Goal: Obtain resource: Download file/media

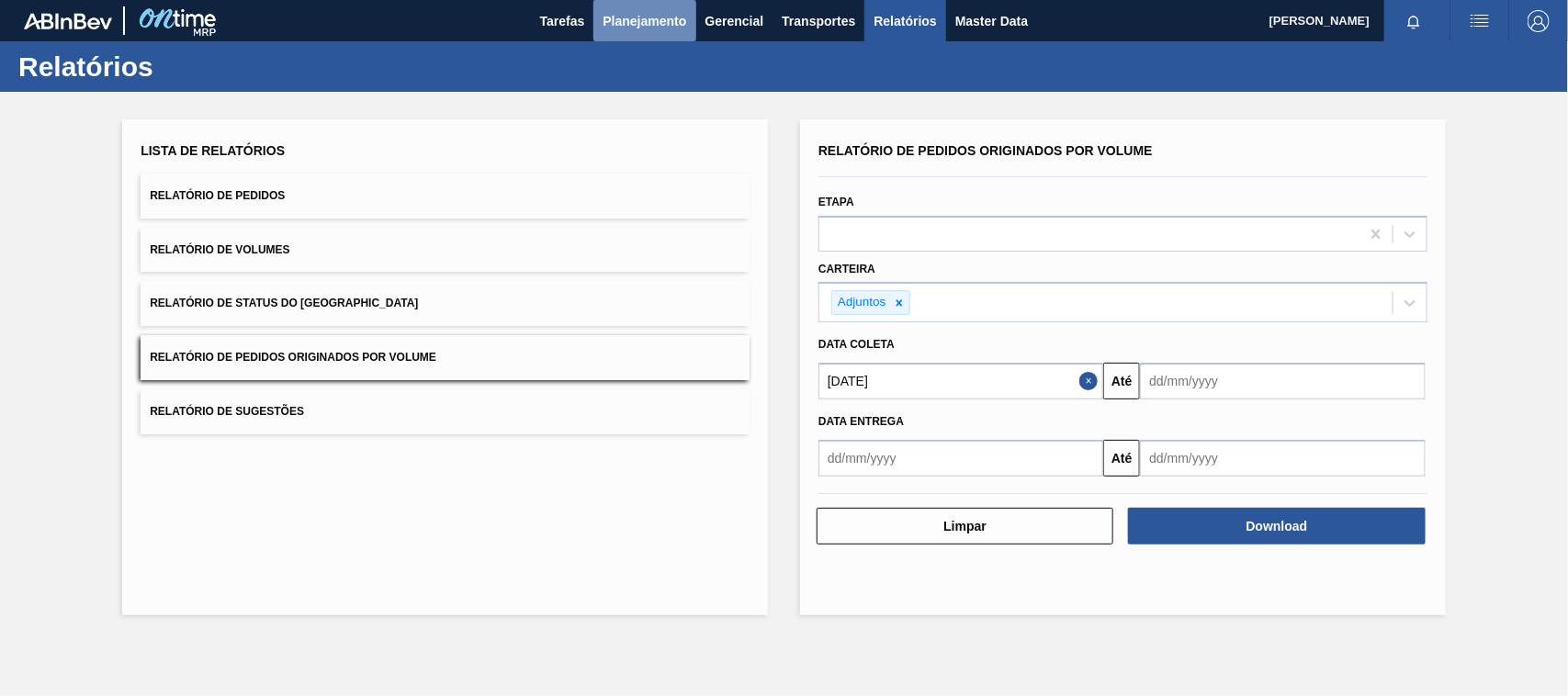
click at [658, 19] on span "Planejamento" at bounding box center [644, 20] width 84 height 22
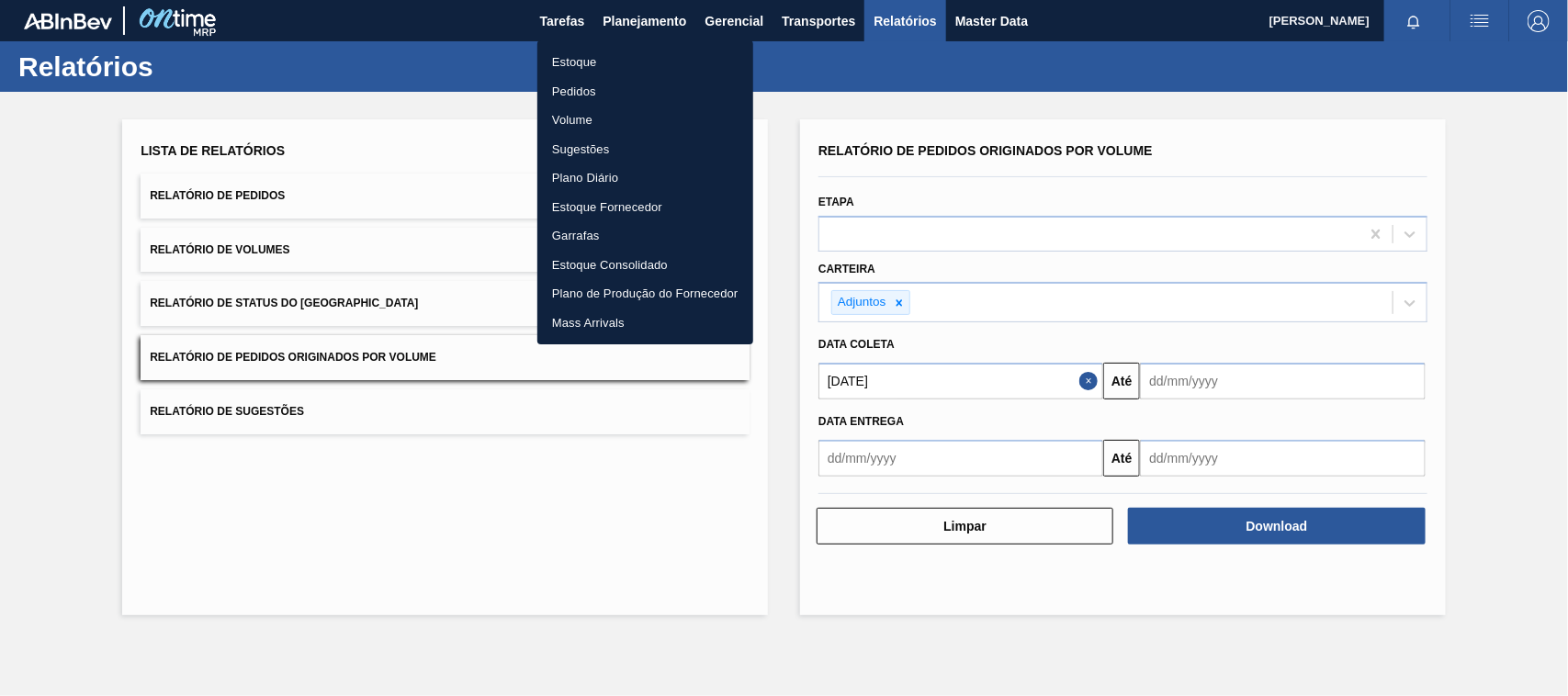
click at [579, 63] on li "Estoque" at bounding box center [646, 62] width 216 height 29
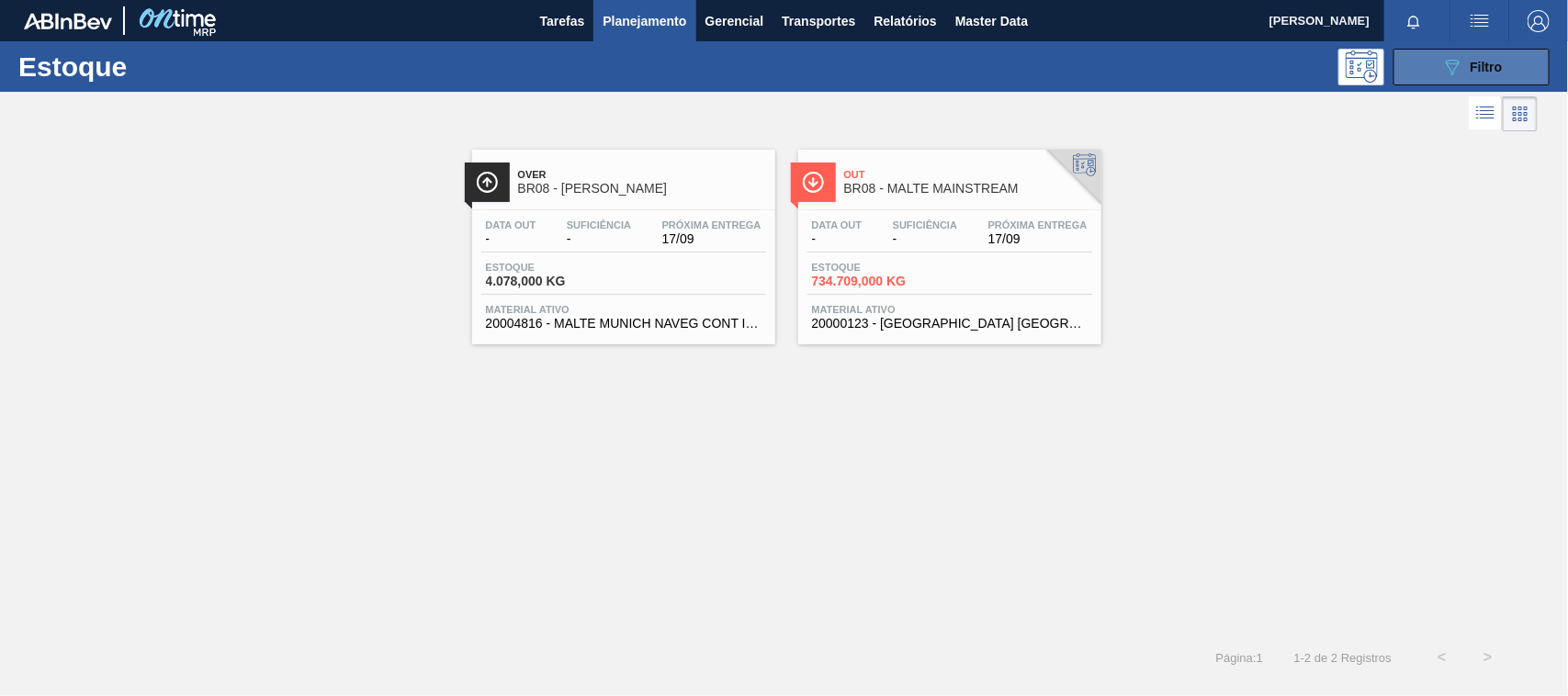
click at [1439, 61] on button "089F7B8B-B2A5-4AFE-B5C0-19BA573D28AC Filtro" at bounding box center [1472, 67] width 156 height 37
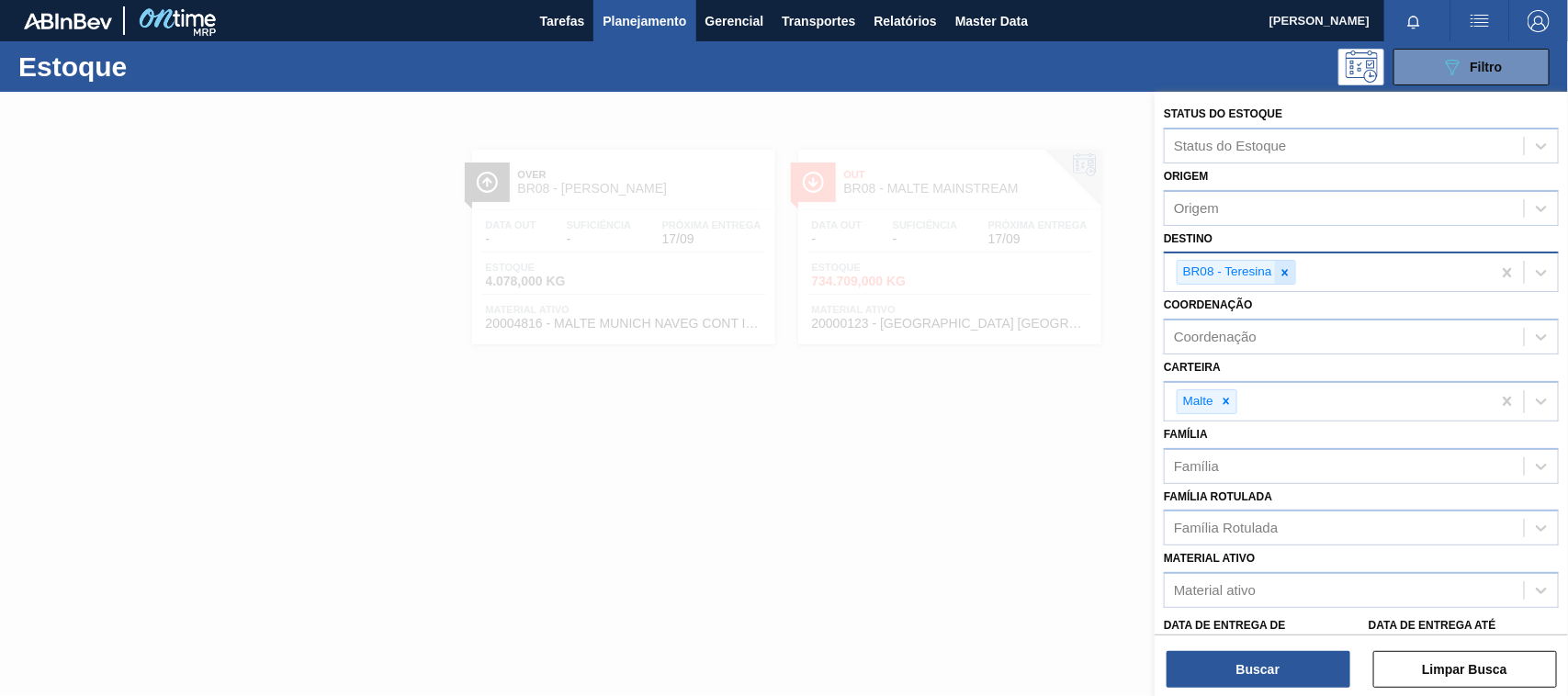
click at [1284, 273] on icon at bounding box center [1285, 272] width 13 height 13
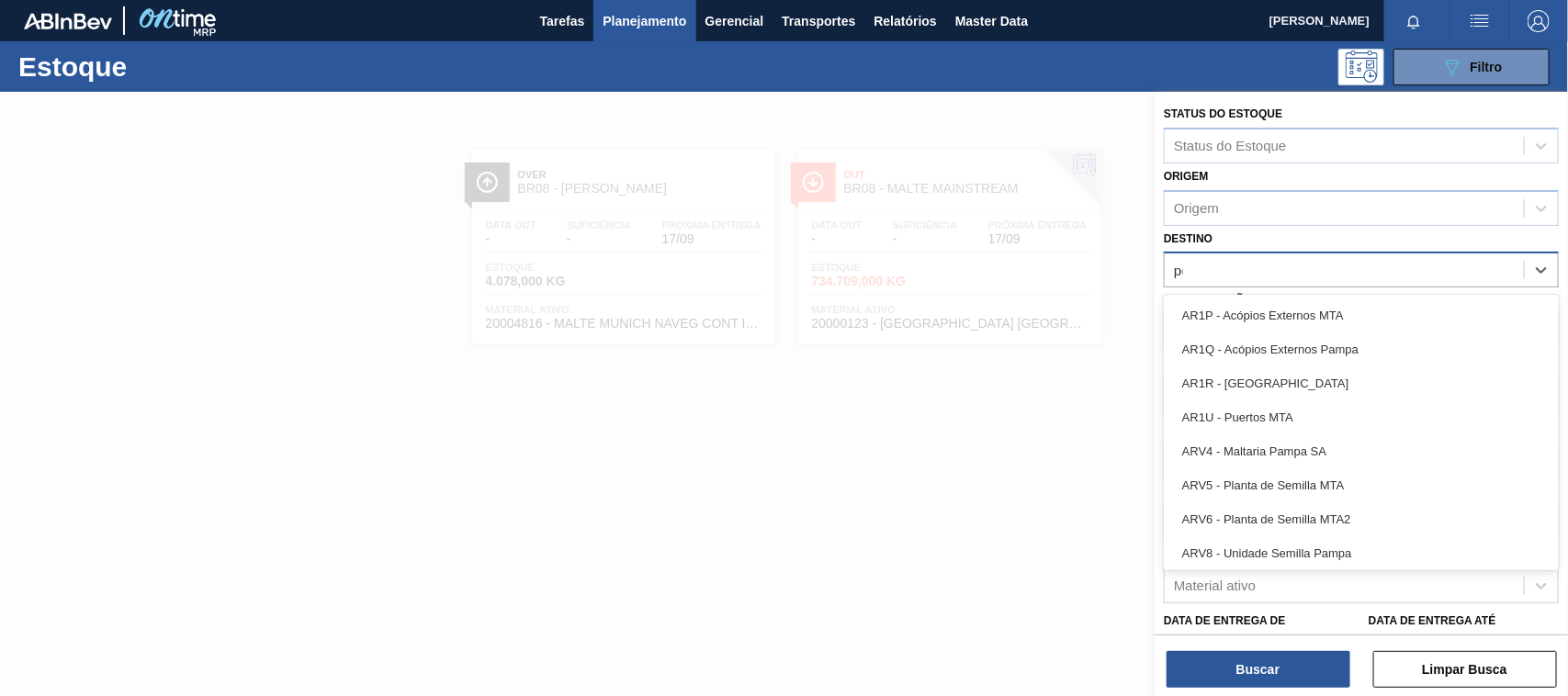
type input "per"
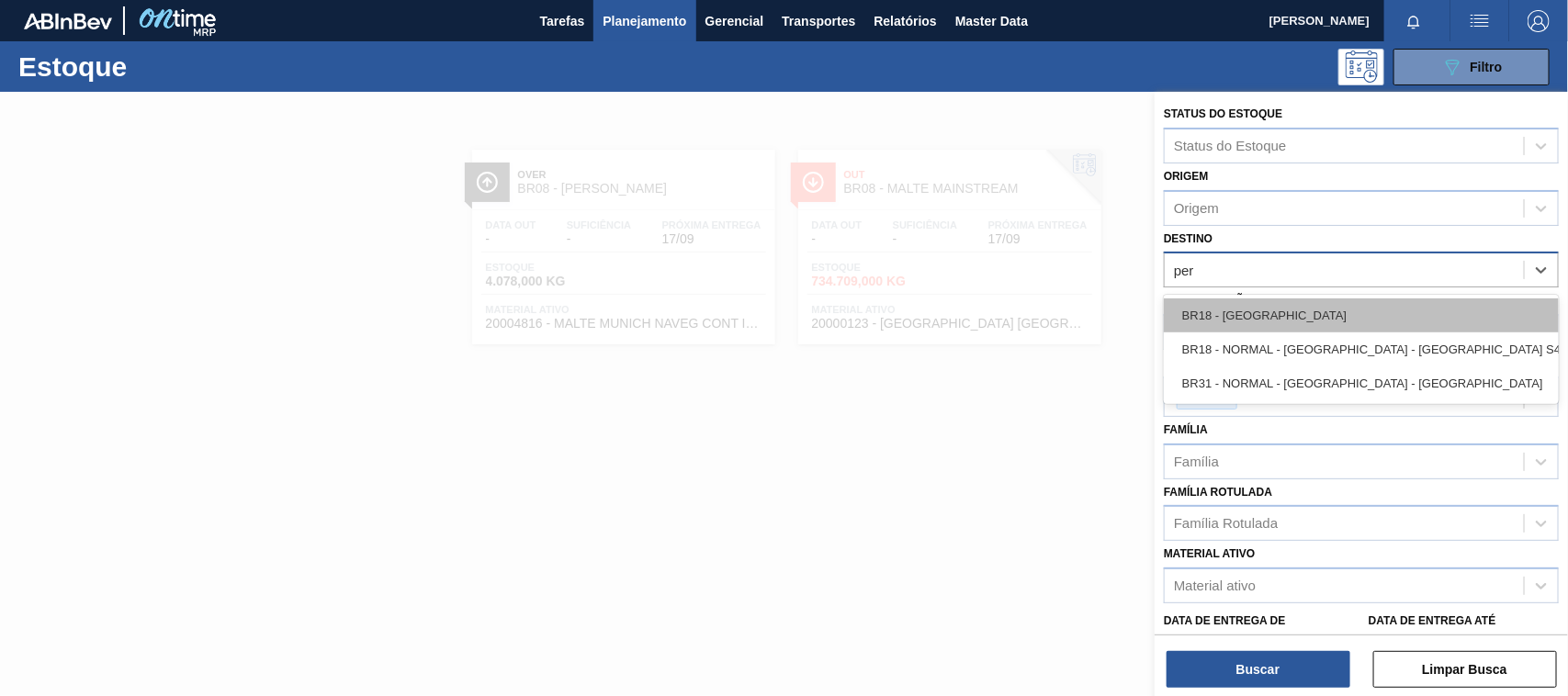
click at [1263, 313] on div "BR18 - Pernambuco" at bounding box center [1361, 315] width 395 height 34
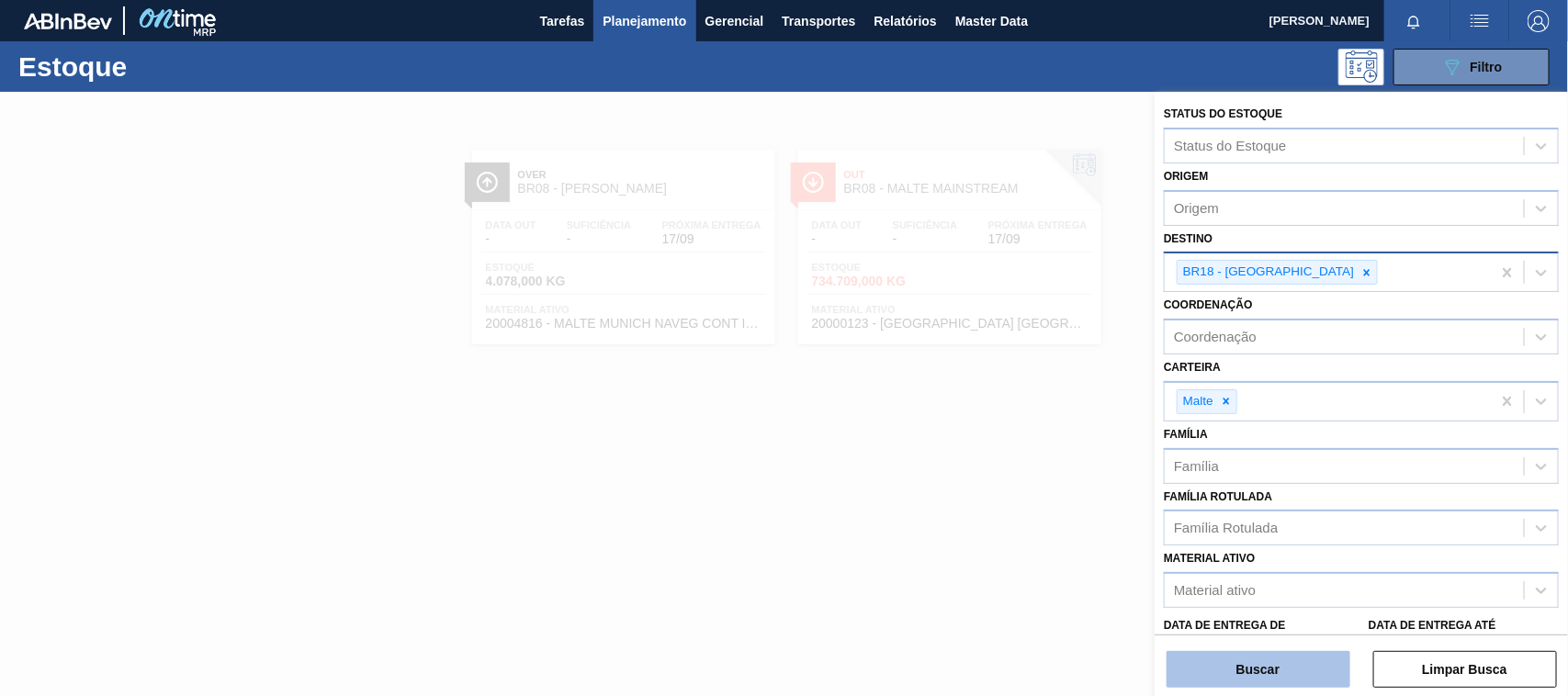
click at [1286, 663] on button "Buscar" at bounding box center [1259, 670] width 183 height 37
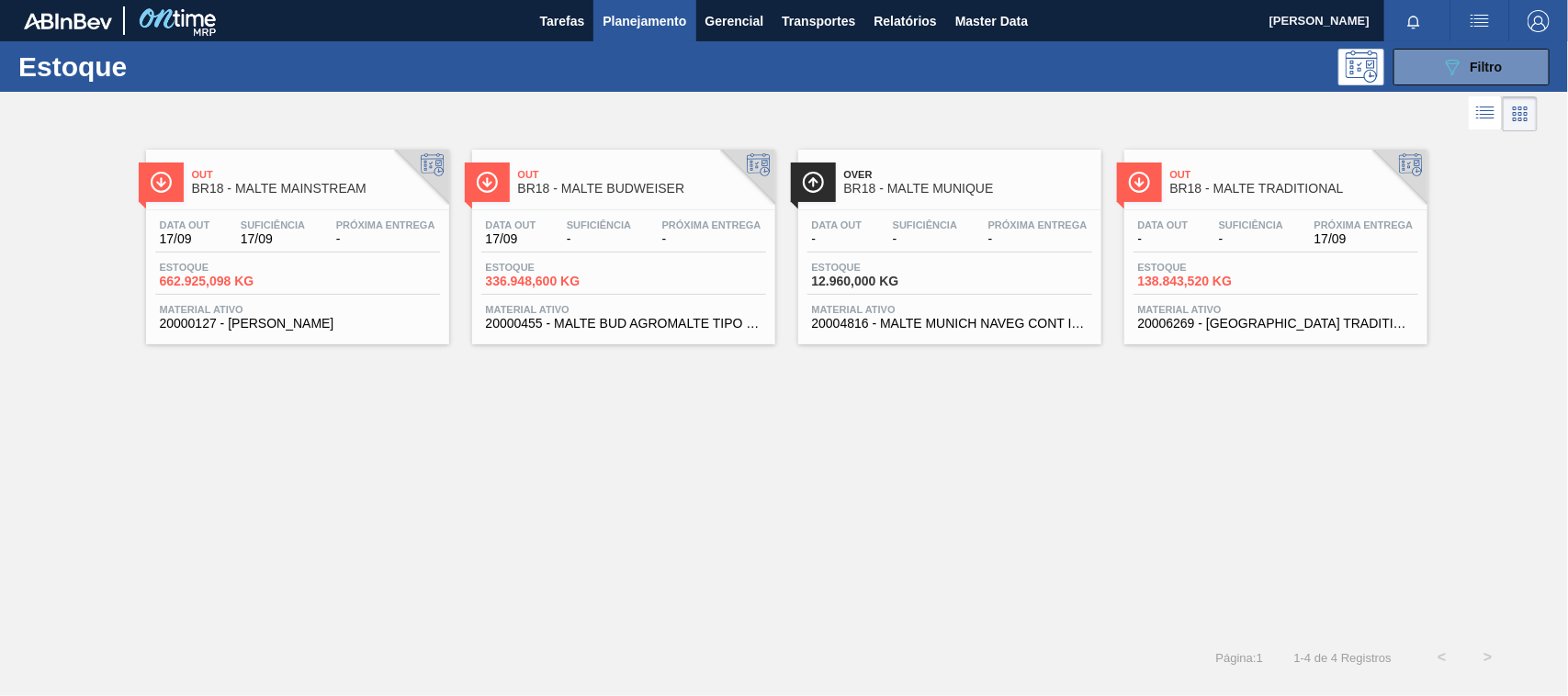
click at [1283, 177] on span "Out" at bounding box center [1294, 174] width 248 height 11
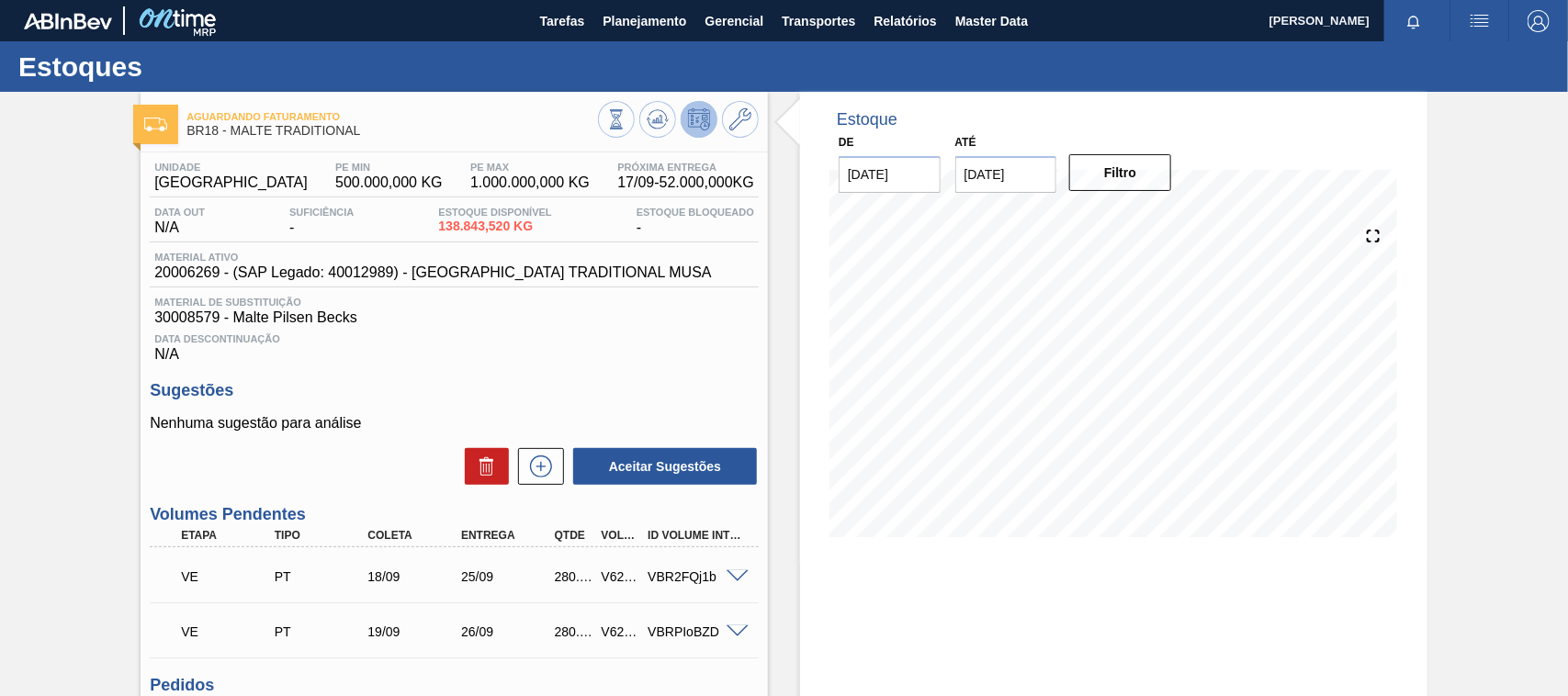
scroll to position [95, 0]
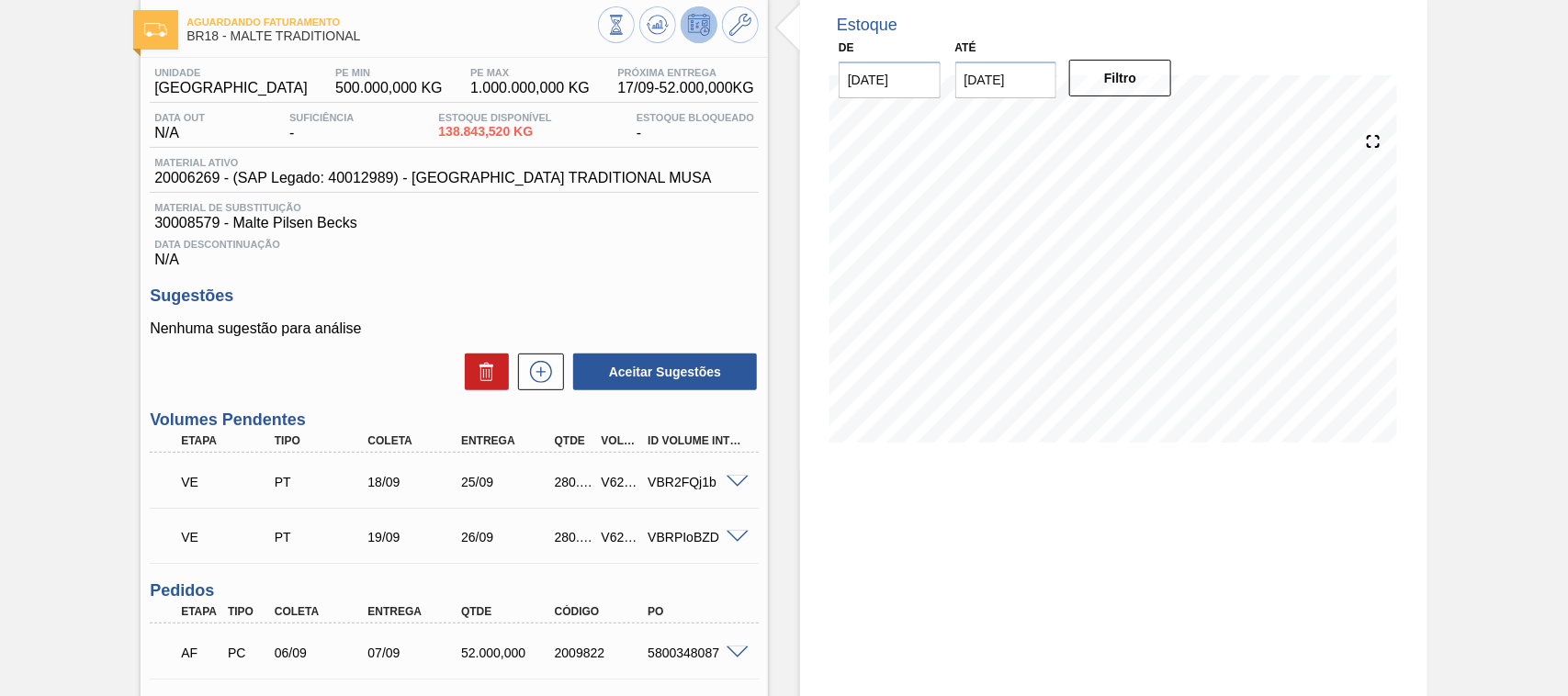
click at [736, 484] on span at bounding box center [738, 483] width 22 height 14
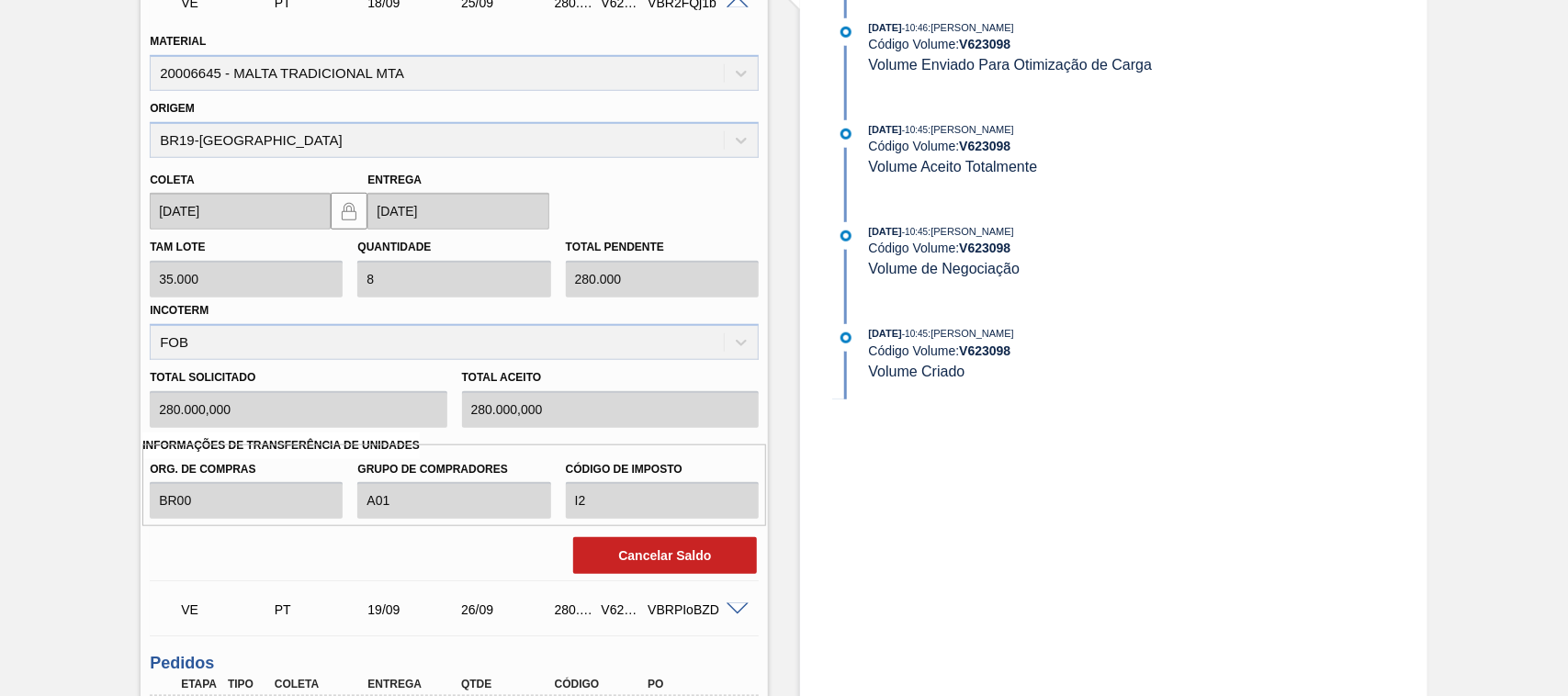
scroll to position [382, 0]
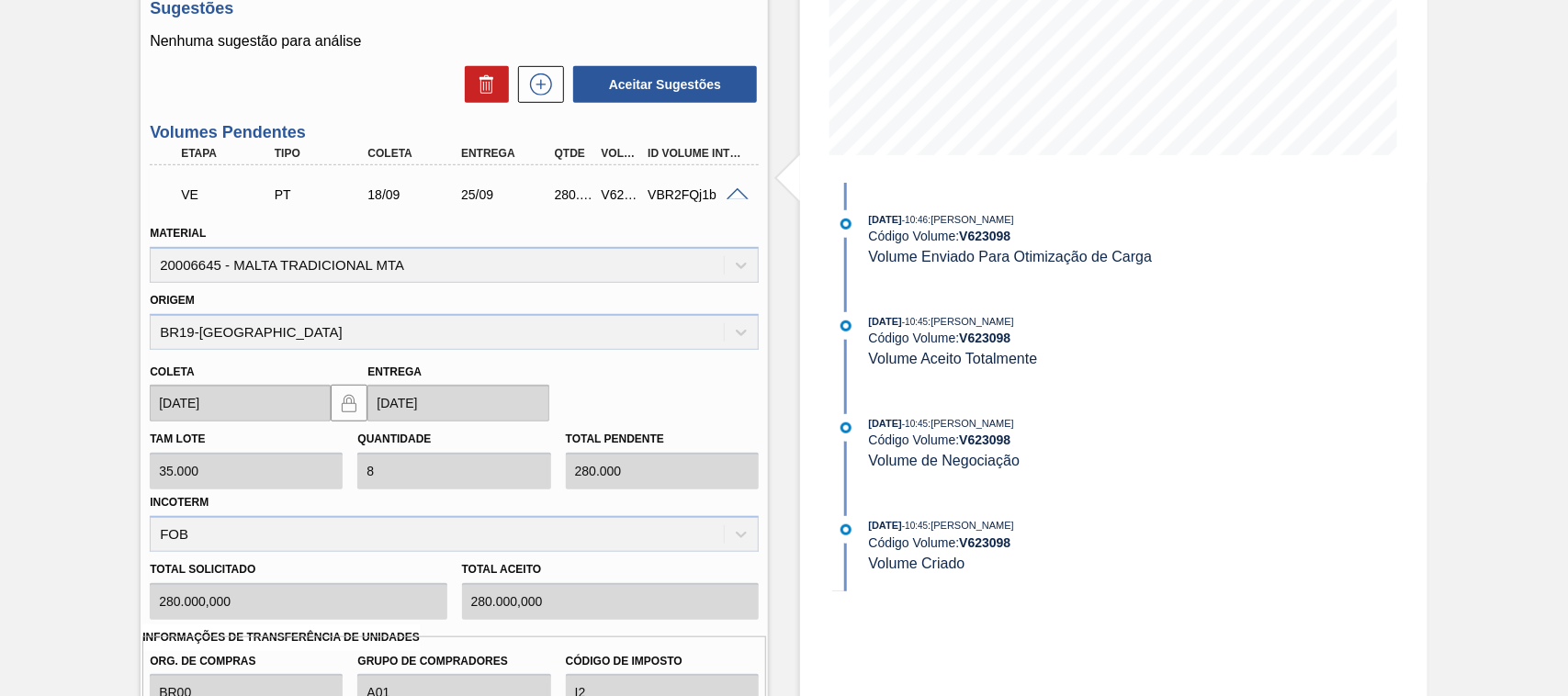
click at [736, 195] on span at bounding box center [738, 195] width 22 height 14
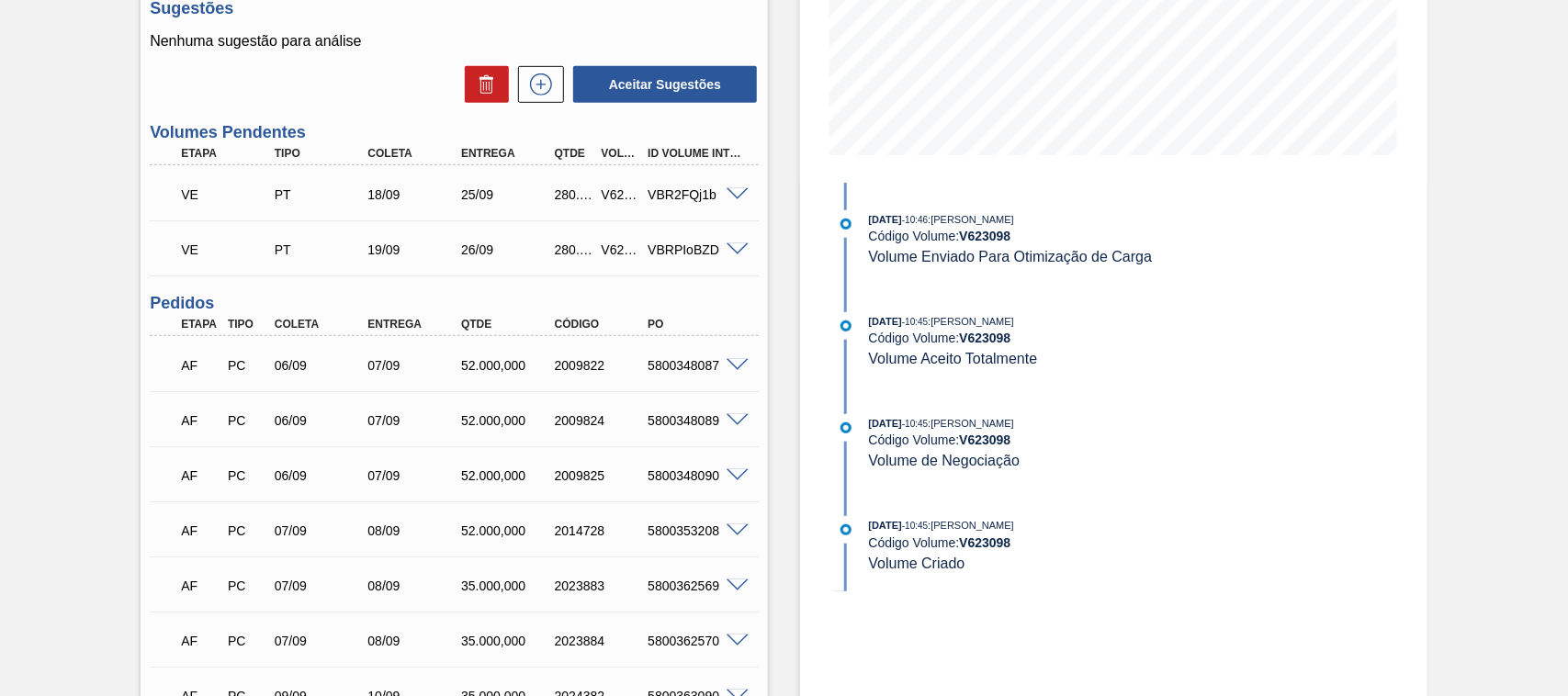
scroll to position [191, 0]
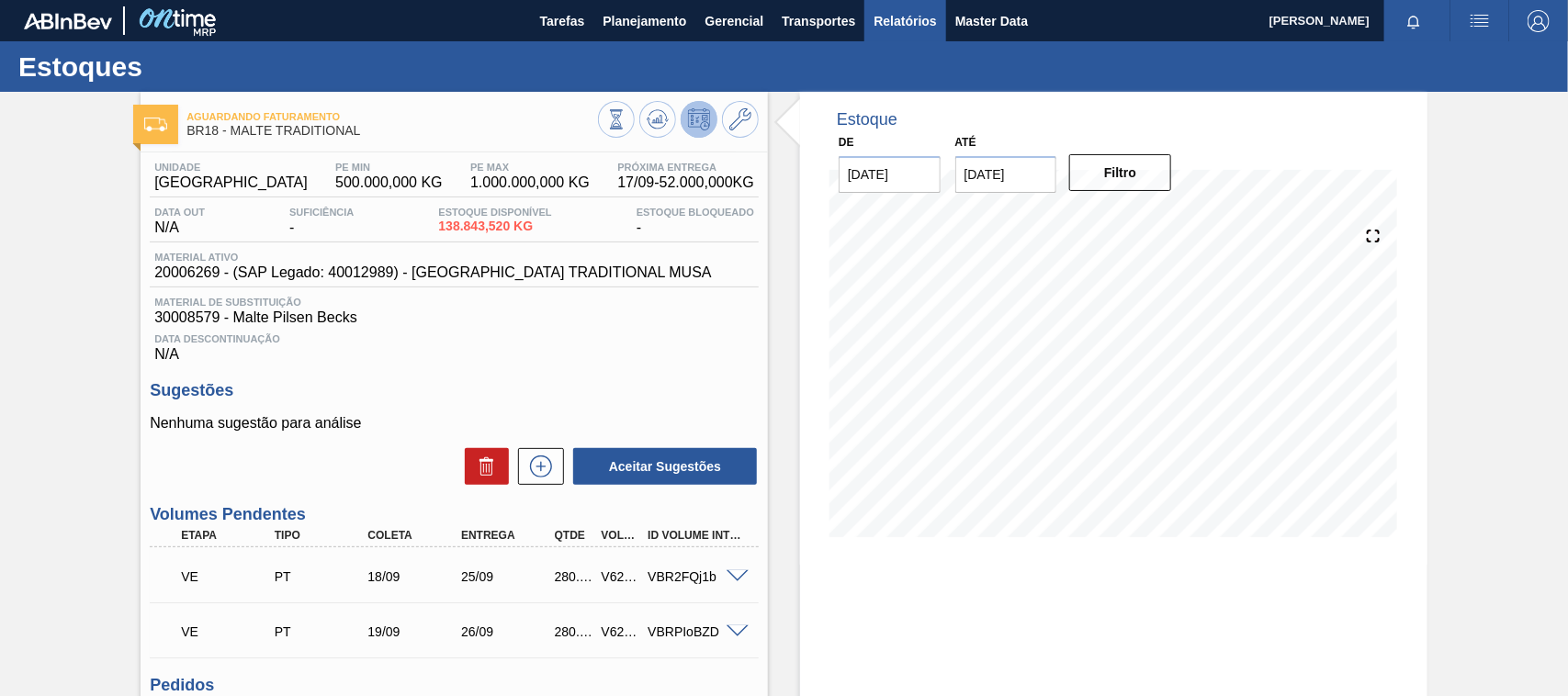
click at [887, 21] on span "Relatórios" at bounding box center [905, 20] width 63 height 22
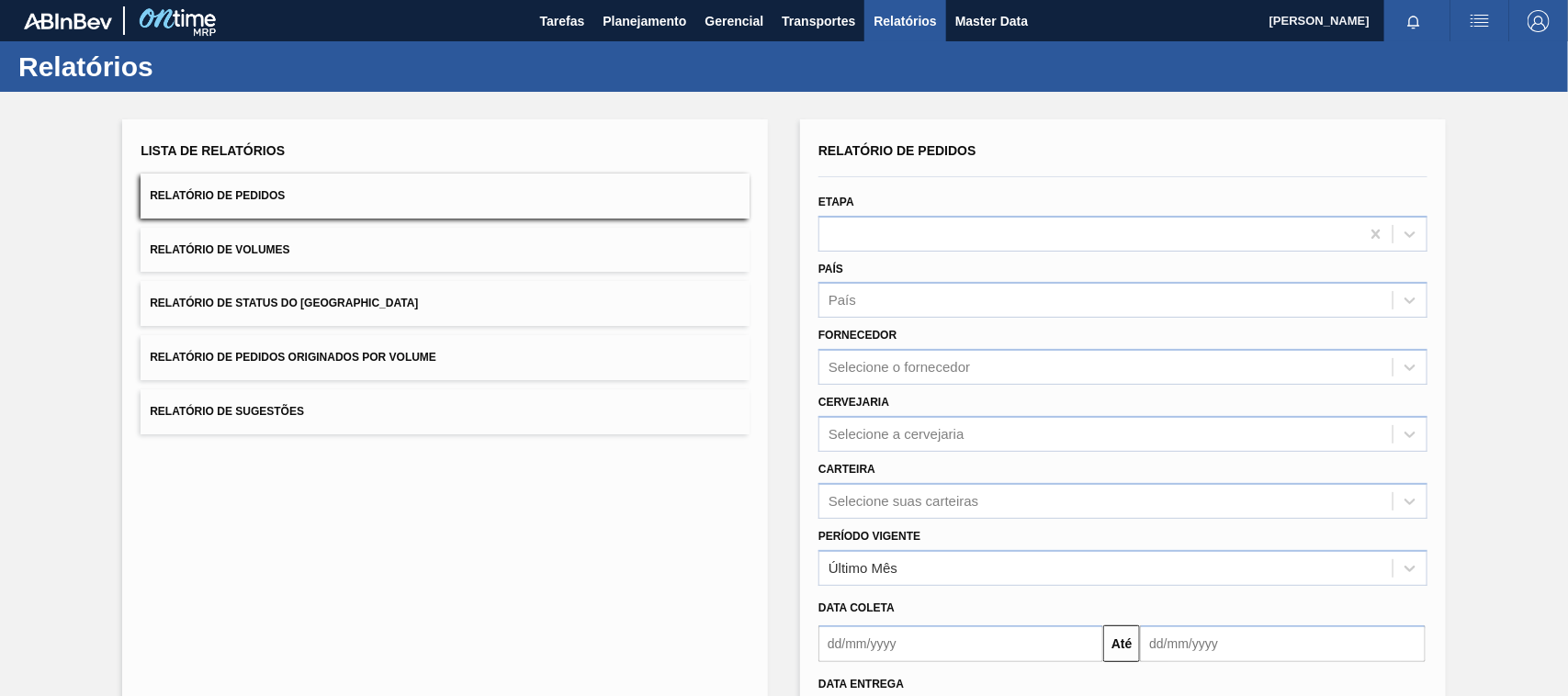
click at [413, 365] on button "Relatório de Pedidos Originados por Volume" at bounding box center [445, 357] width 609 height 45
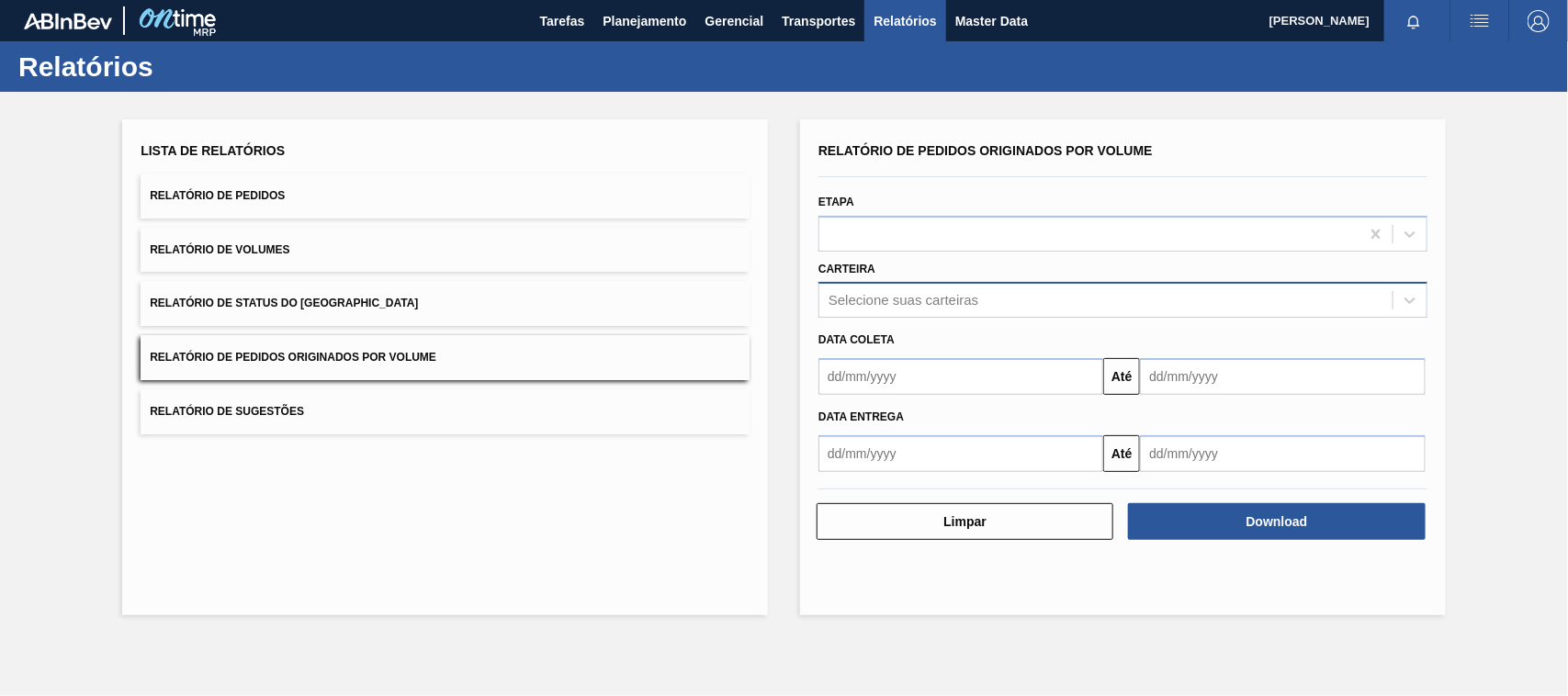
click at [921, 298] on div "Selecione suas carteiras" at bounding box center [903, 301] width 150 height 15
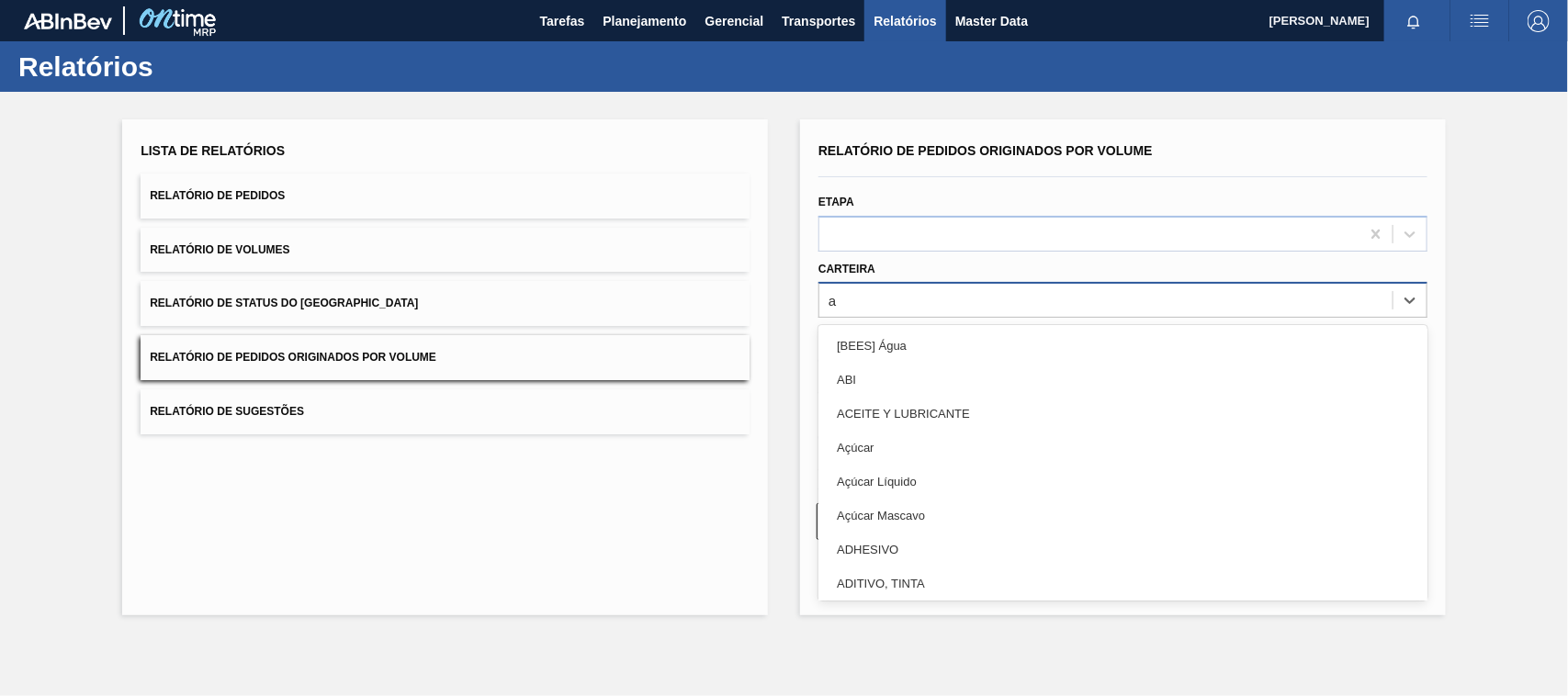
type input "ad"
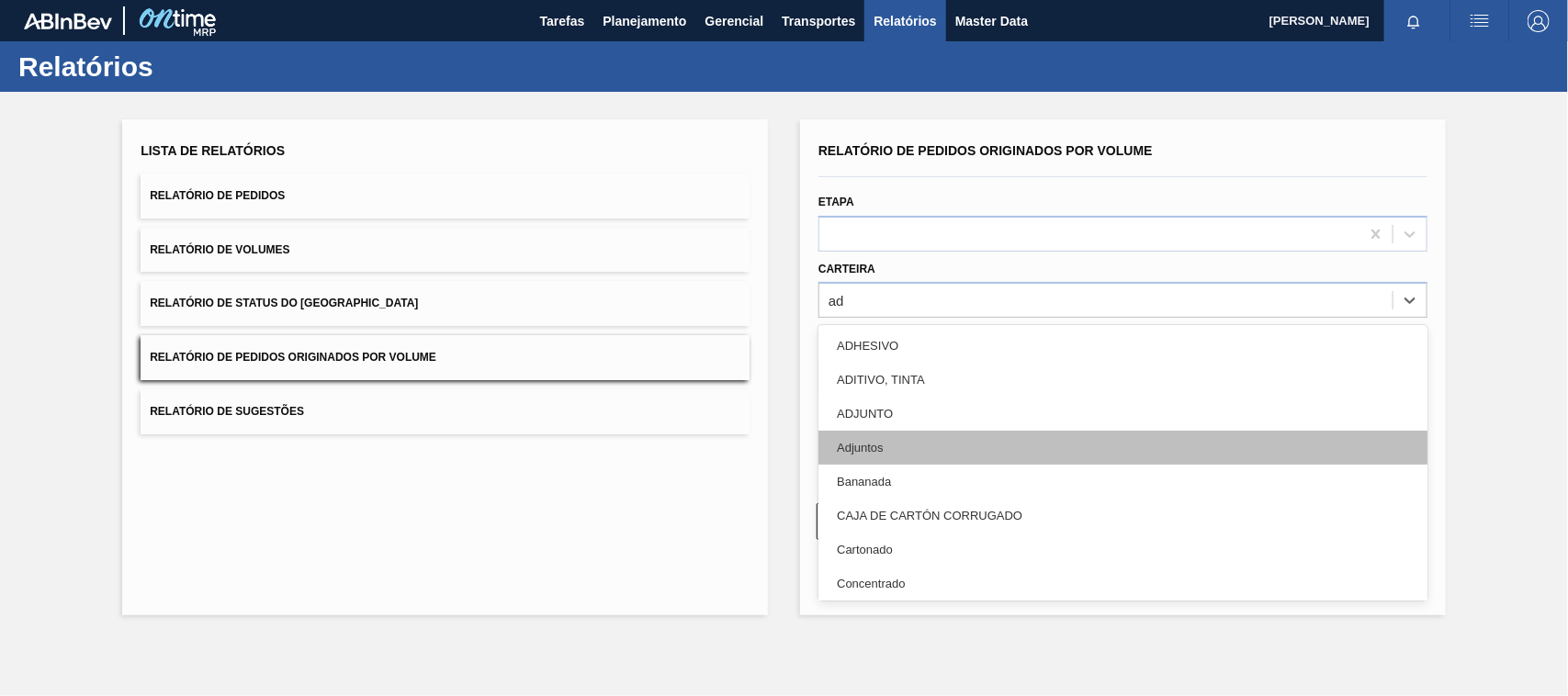
click at [889, 434] on div "Adjuntos" at bounding box center [1123, 447] width 609 height 34
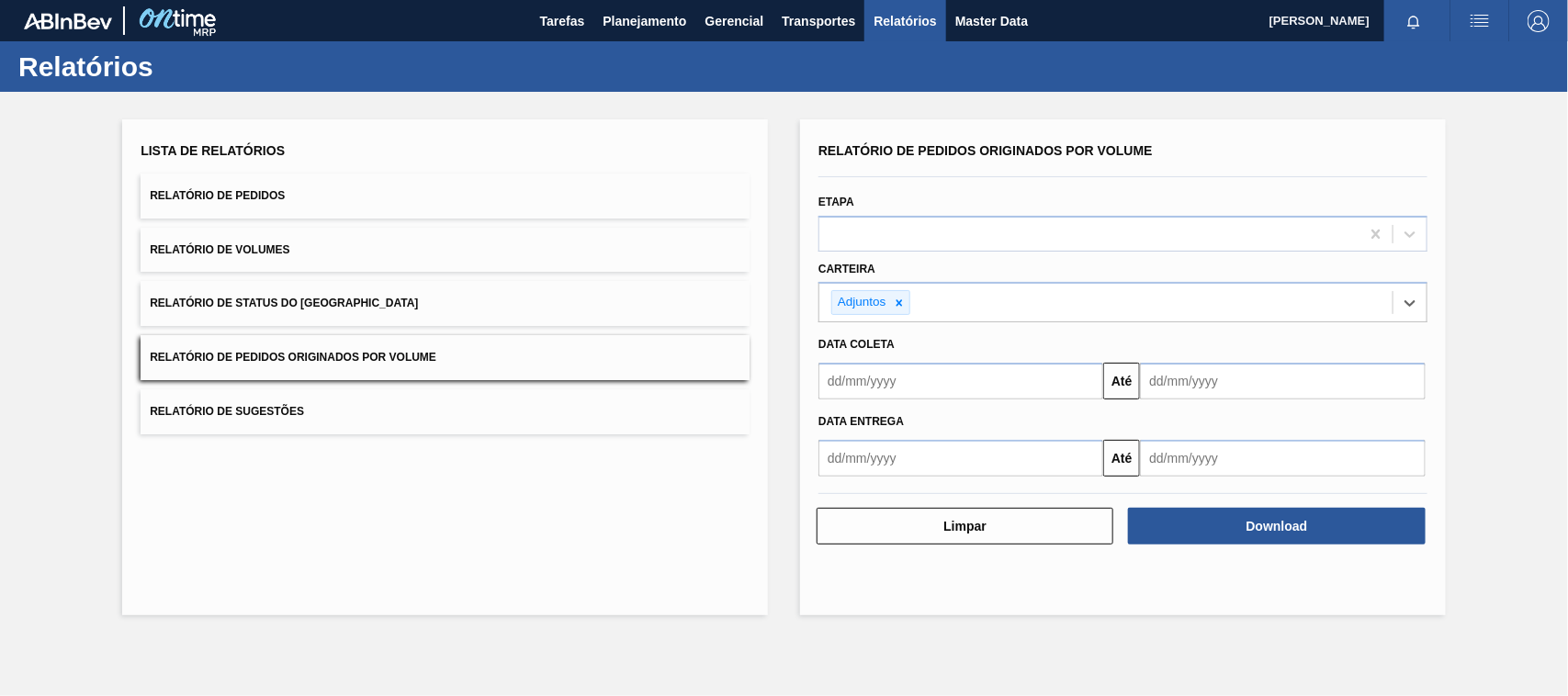
click at [880, 383] on input "text" at bounding box center [961, 381] width 285 height 37
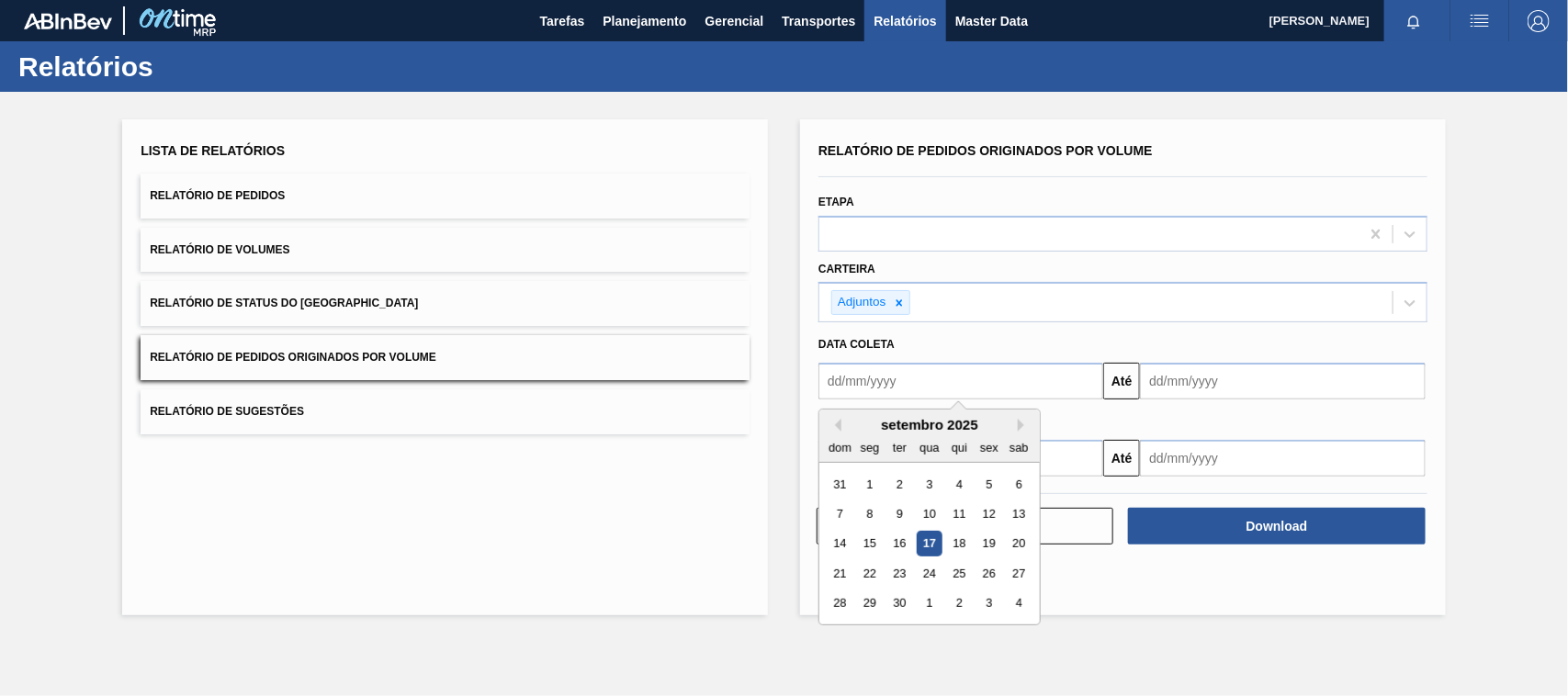
type input "01/01/2025"
click at [928, 483] on div "1" at bounding box center [930, 485] width 25 height 25
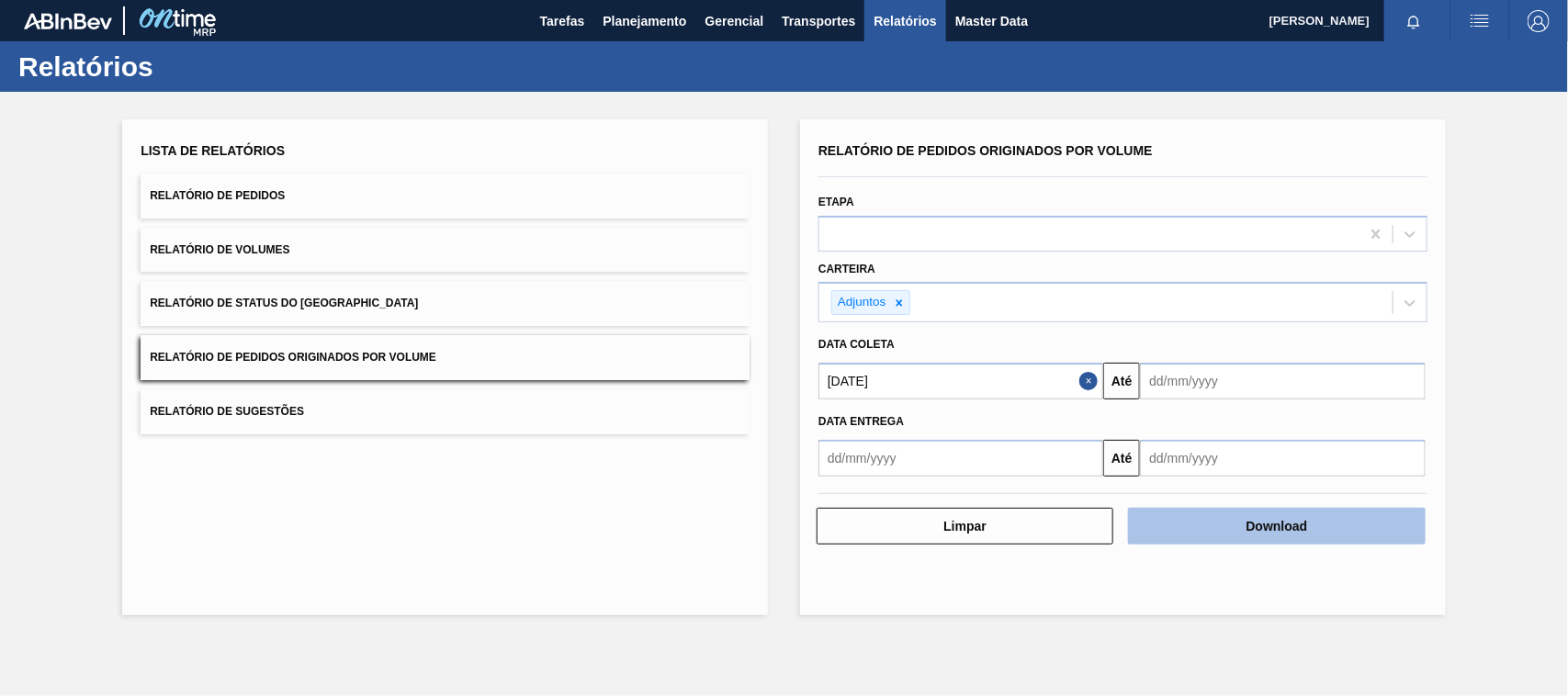
click at [1314, 521] on button "Download" at bounding box center [1276, 526] width 296 height 37
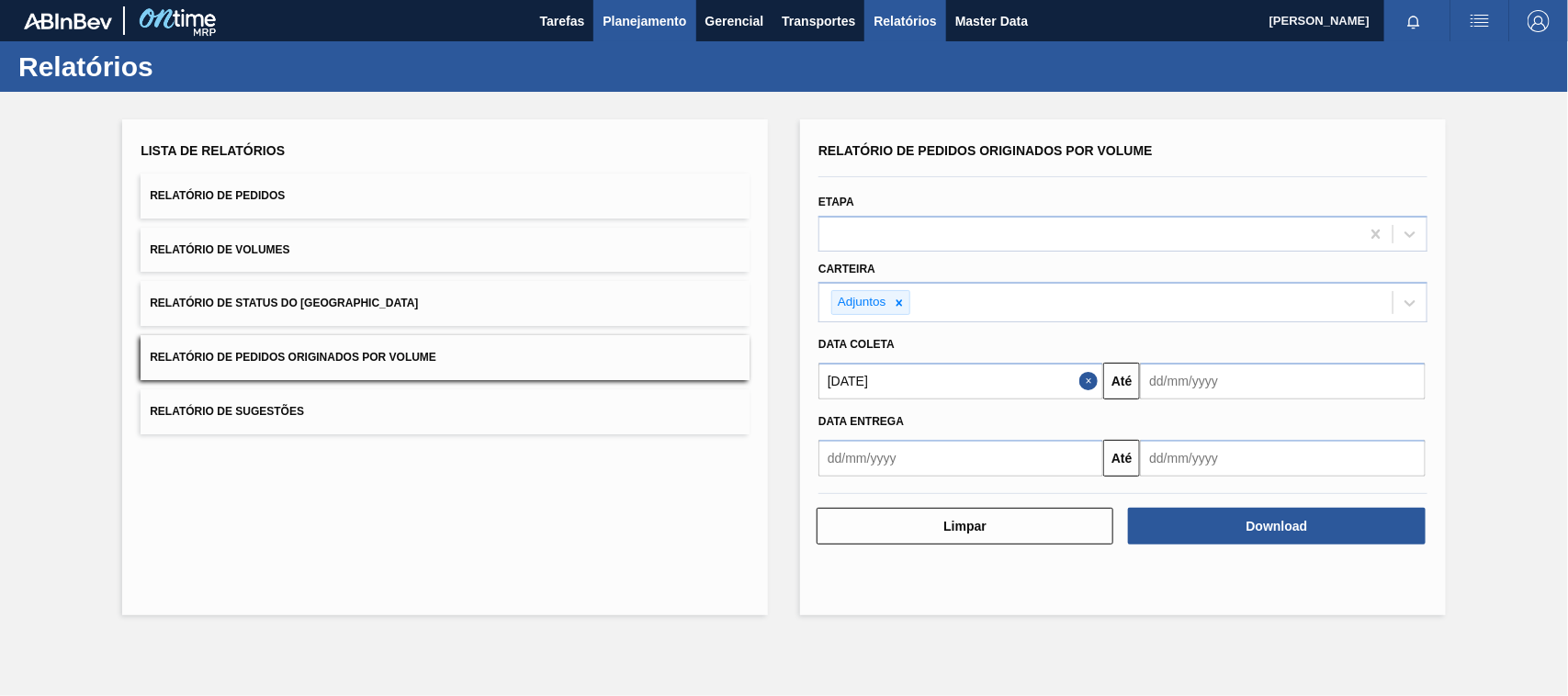
click at [654, 8] on button "Planejamento" at bounding box center [645, 20] width 102 height 42
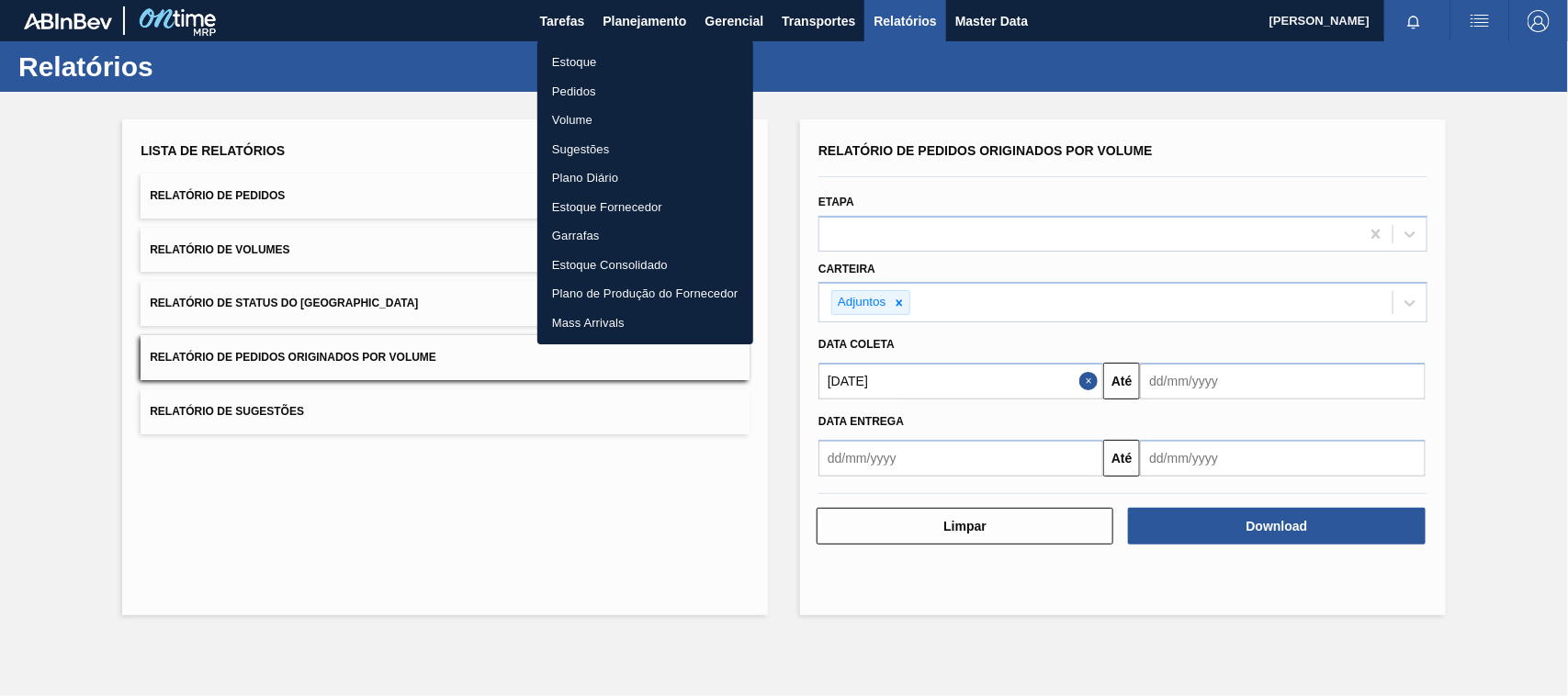
click at [579, 65] on li "Estoque" at bounding box center [646, 62] width 216 height 29
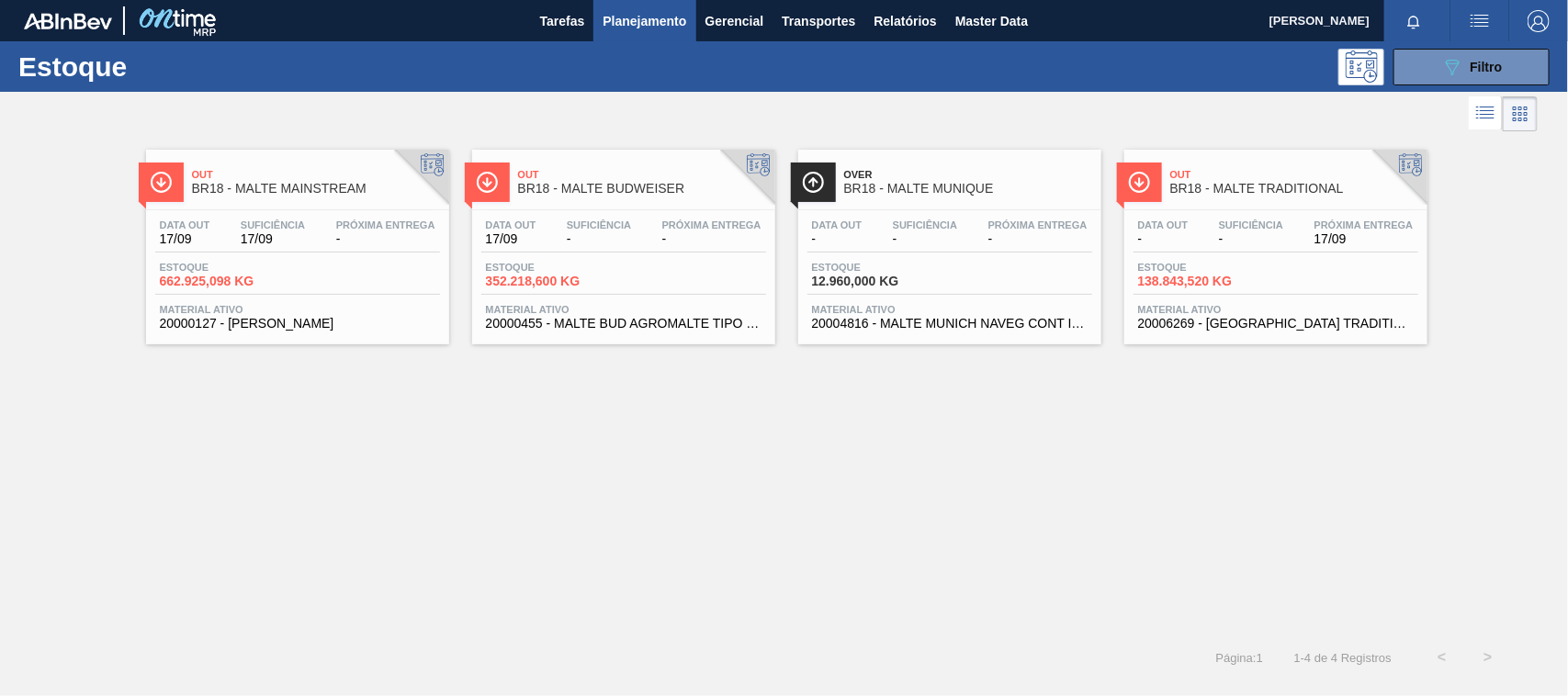
click at [1231, 175] on span "Out" at bounding box center [1294, 174] width 248 height 11
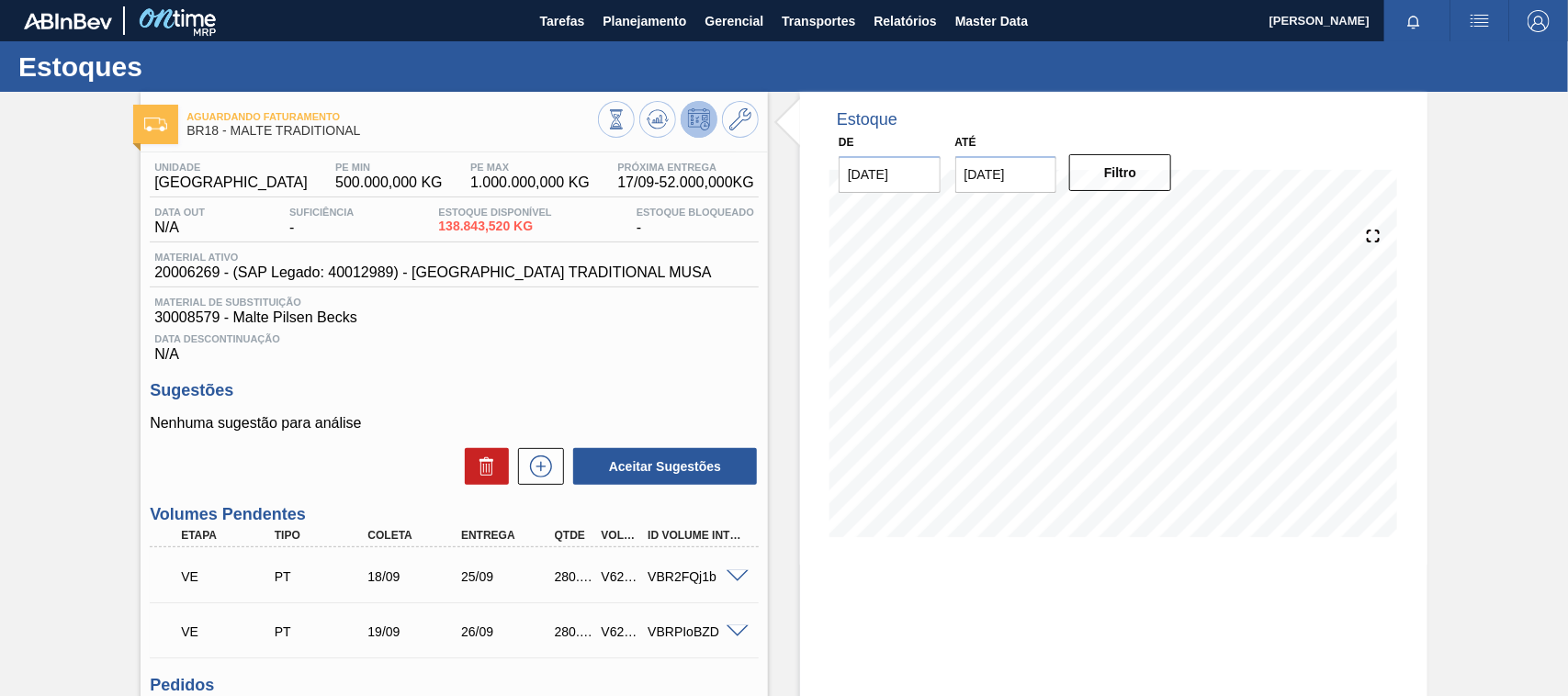
scroll to position [95, 0]
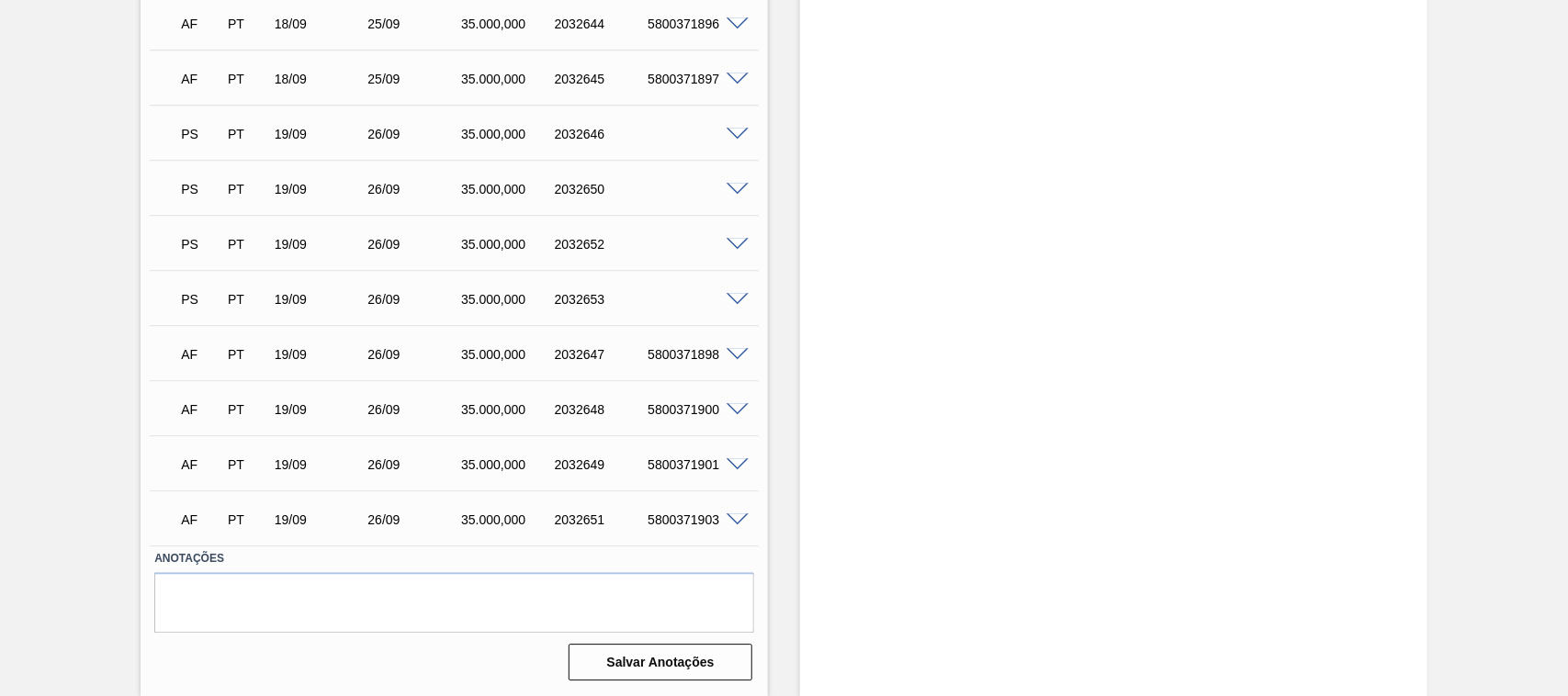
scroll to position [1867, 0]
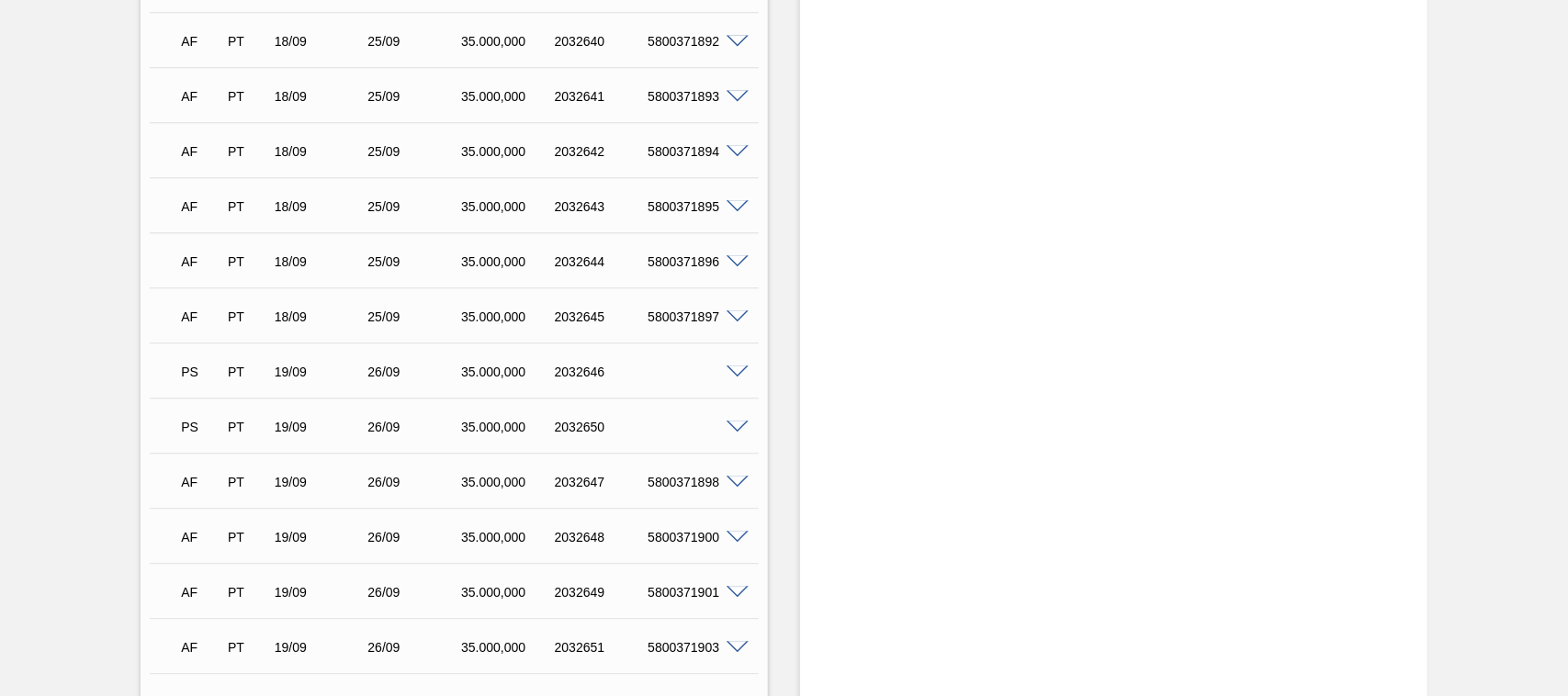
scroll to position [1913, 0]
